Goal: Task Accomplishment & Management: Complete application form

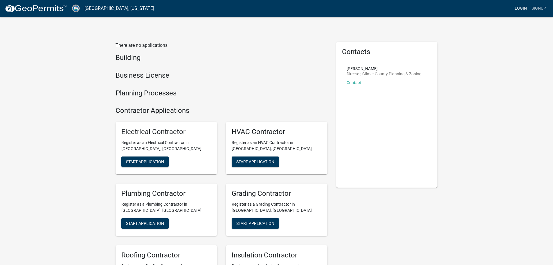
click at [524, 7] on link "Login" at bounding box center [521, 8] width 17 height 11
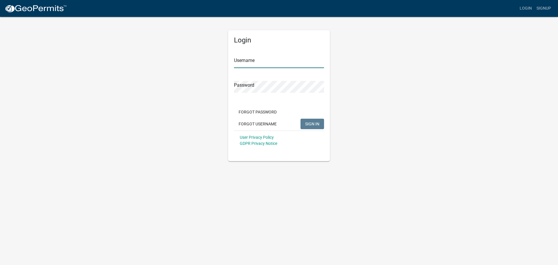
type input "[PERSON_NAME]"
click at [308, 127] on button "SIGN IN" at bounding box center [312, 124] width 24 height 10
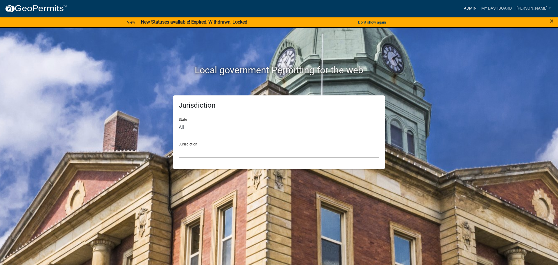
click at [479, 7] on link "Admin" at bounding box center [469, 8] width 17 height 11
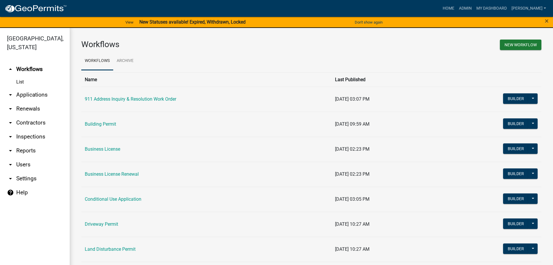
click at [32, 95] on link "arrow_drop_down Applications" at bounding box center [35, 95] width 70 height 14
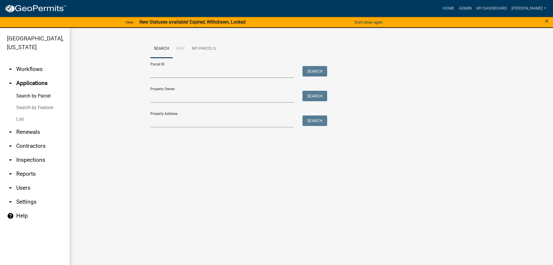
click at [20, 120] on link "List" at bounding box center [35, 119] width 70 height 12
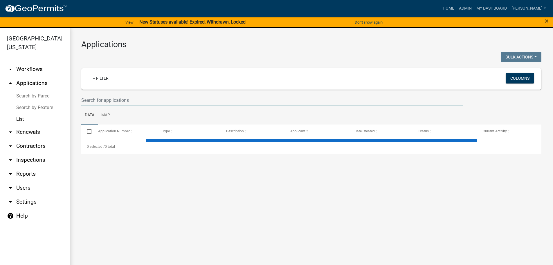
click at [120, 101] on input "text" at bounding box center [272, 100] width 382 height 12
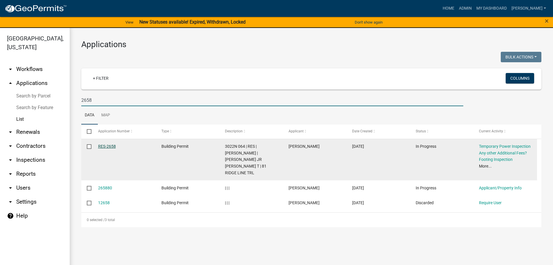
type input "2658"
click at [115, 147] on link "RES-2658" at bounding box center [107, 146] width 18 height 5
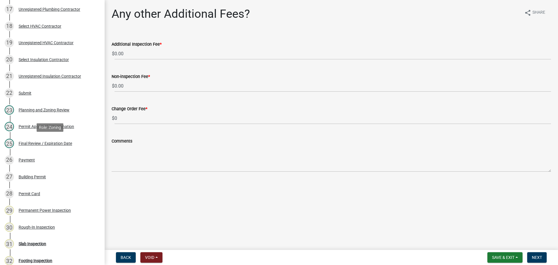
scroll to position [465, 0]
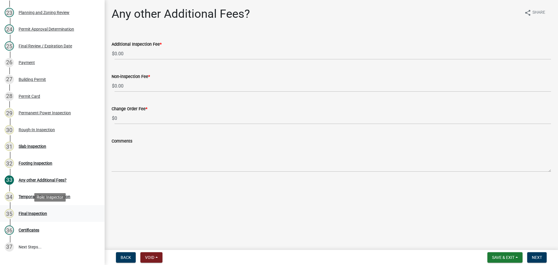
click at [42, 214] on div "Final Inspection" at bounding box center [33, 213] width 28 height 4
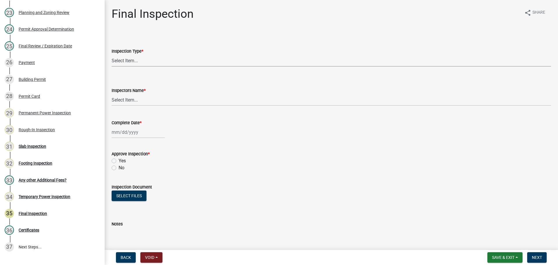
click at [122, 62] on select "Select Item... Final" at bounding box center [331, 61] width 439 height 12
click at [112, 55] on select "Select Item... Final" at bounding box center [331, 61] width 439 height 12
select select "895eead6-d784-4fdc-a4a3-66a9075c153d"
click at [133, 98] on select "Select Item... [PERSON_NAME] ([PERSON_NAME]) [PERSON_NAME] ([PERSON_NAME]) Engi…" at bounding box center [331, 100] width 439 height 12
select select "8dfc8809-68b2-4bc3-a0d1-6f7e000e7487"
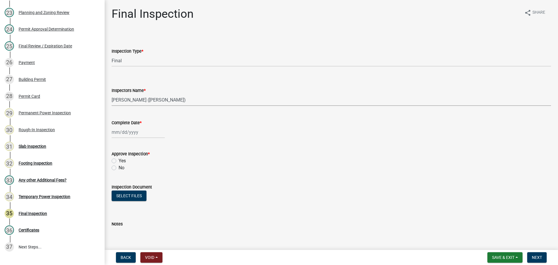
click at [112, 94] on select "Select Item... [PERSON_NAME] ([PERSON_NAME]) [PERSON_NAME] ([PERSON_NAME]) Engi…" at bounding box center [331, 100] width 439 height 12
click at [137, 135] on div at bounding box center [138, 132] width 53 height 12
select select "8"
select select "2025"
click at [145, 189] on div "21" at bounding box center [145, 190] width 9 height 9
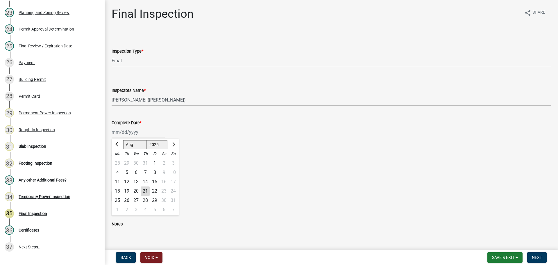
type input "[DATE]"
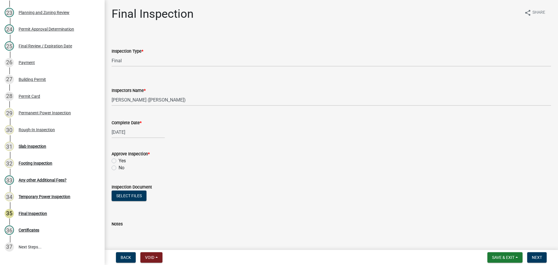
click at [119, 160] on label "Yes" at bounding box center [122, 160] width 7 height 7
click at [119, 160] on input "Yes" at bounding box center [121, 159] width 4 height 4
radio input "true"
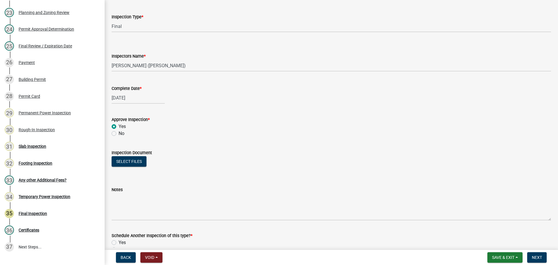
scroll to position [94, 0]
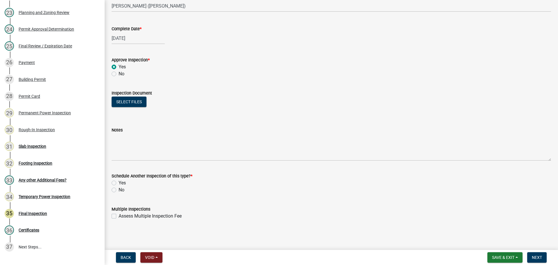
click at [119, 190] on label "No" at bounding box center [122, 189] width 6 height 7
click at [119, 190] on input "No" at bounding box center [121, 188] width 4 height 4
radio input "true"
click at [531, 257] on button "Next" at bounding box center [536, 257] width 19 height 10
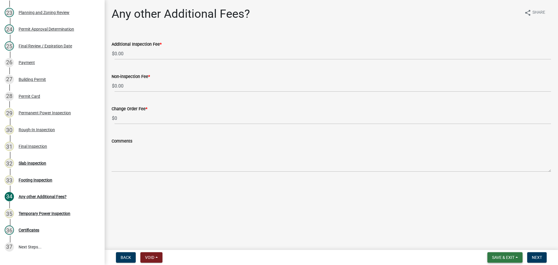
click at [507, 257] on span "Save & Exit" at bounding box center [503, 257] width 22 height 5
click at [503, 240] on button "Save & Exit" at bounding box center [499, 242] width 46 height 14
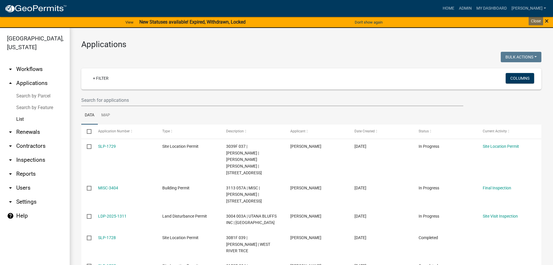
click at [547, 20] on span "×" at bounding box center [547, 21] width 4 height 8
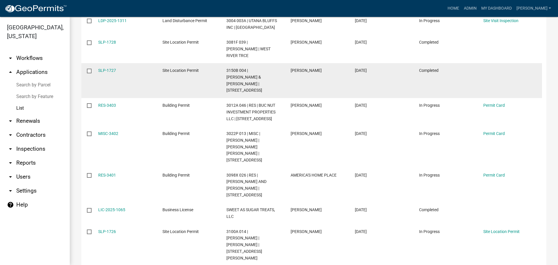
scroll to position [185, 0]
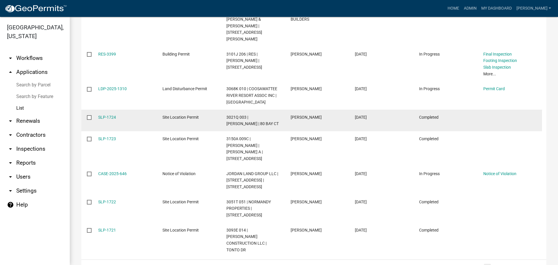
scroll to position [191, 0]
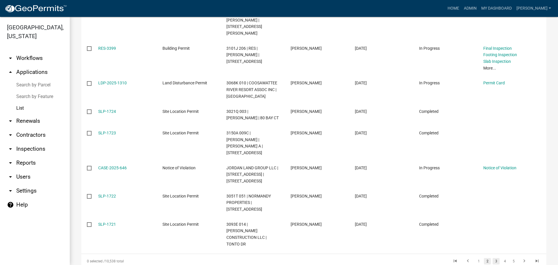
click at [492, 258] on link "3" at bounding box center [495, 261] width 7 height 6
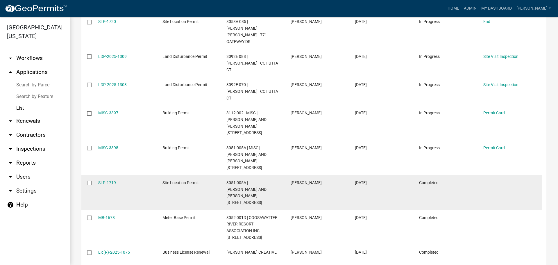
scroll to position [172, 0]
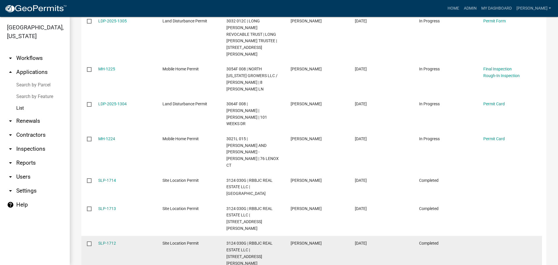
scroll to position [205, 0]
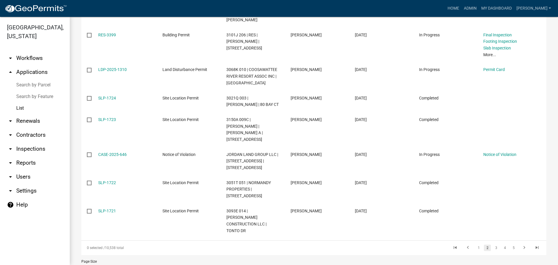
scroll to position [191, 0]
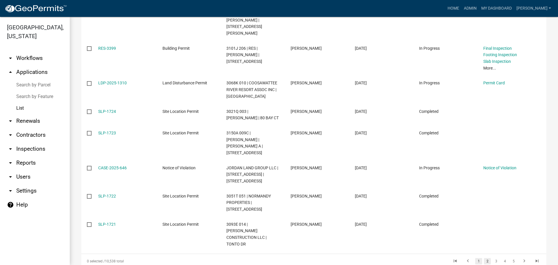
click at [475, 258] on link "1" at bounding box center [478, 261] width 7 height 6
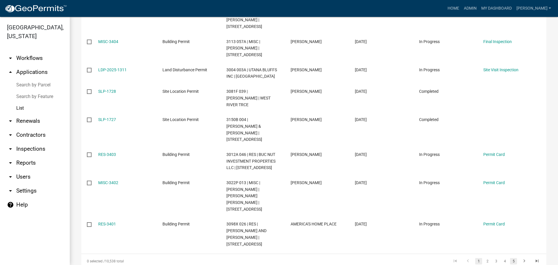
click at [510, 258] on link "5" at bounding box center [513, 261] width 7 height 6
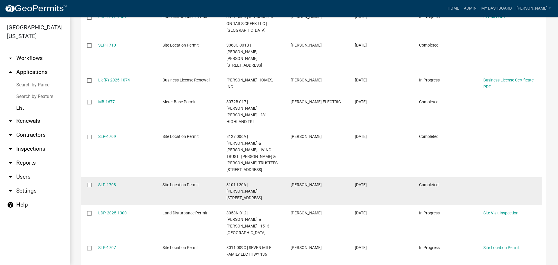
scroll to position [191, 0]
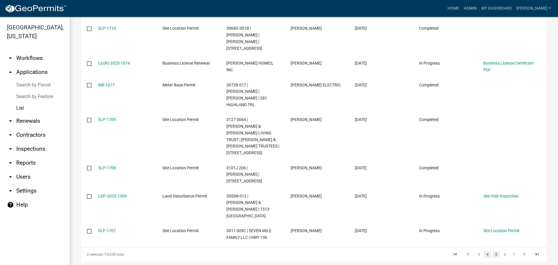
click at [484, 251] on link "4" at bounding box center [487, 254] width 7 height 6
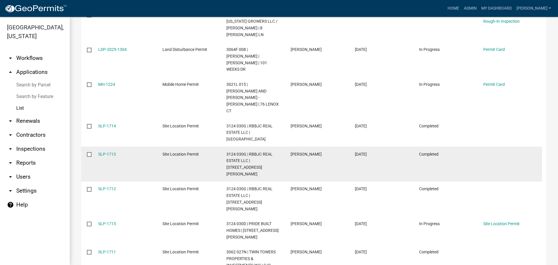
scroll to position [205, 0]
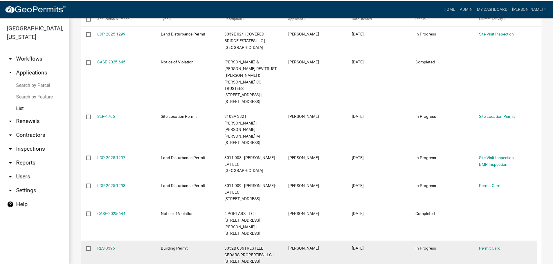
scroll to position [102, 0]
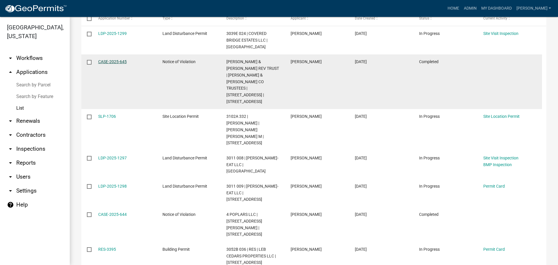
click at [117, 60] on link "CASE-2025-645" at bounding box center [112, 61] width 28 height 5
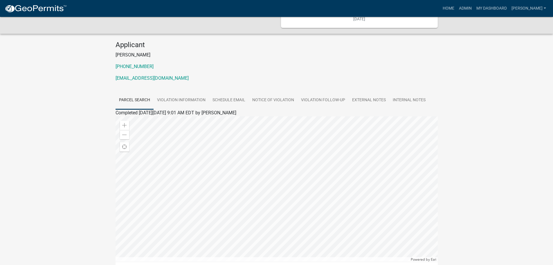
scroll to position [16, 0]
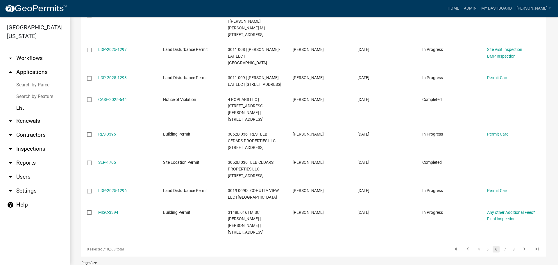
scroll to position [218, 0]
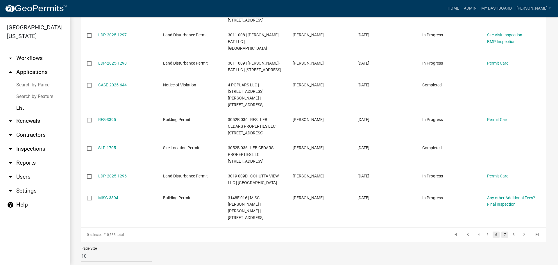
click at [501, 231] on link "7" at bounding box center [504, 234] width 7 height 6
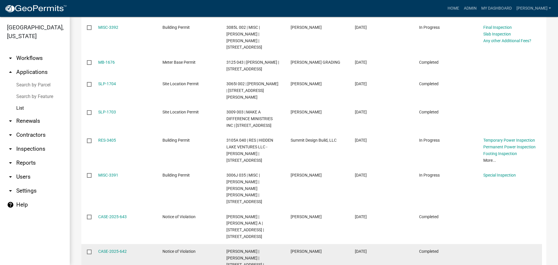
scroll to position [232, 0]
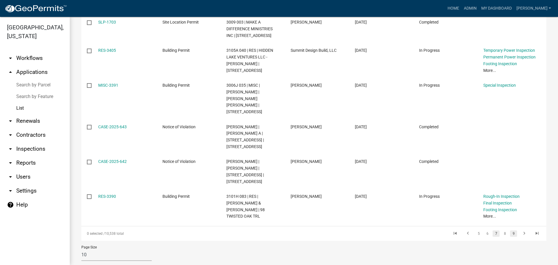
click at [510, 232] on link "9" at bounding box center [513, 233] width 7 height 6
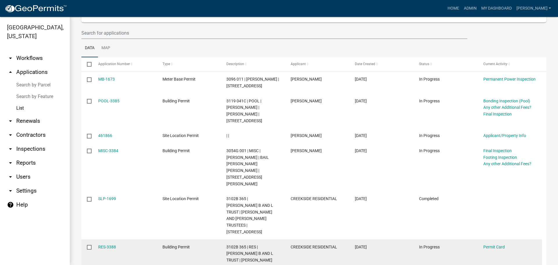
scroll to position [51, 0]
